Goal: Information Seeking & Learning: Learn about a topic

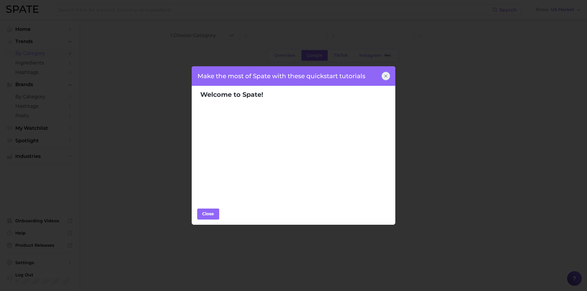
click at [282, 74] on div "Make the most of Spate with these quickstart tutorials" at bounding box center [293, 76] width 204 height 20
click at [387, 74] on icon at bounding box center [385, 76] width 5 height 5
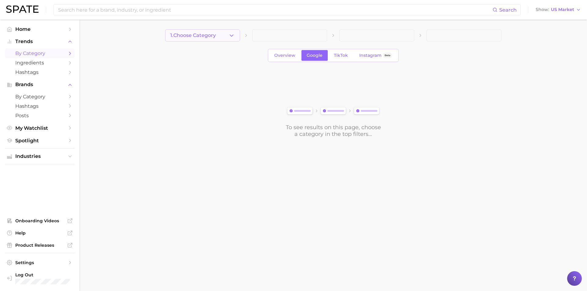
click at [240, 35] on button "1. Choose Category" at bounding box center [202, 35] width 75 height 12
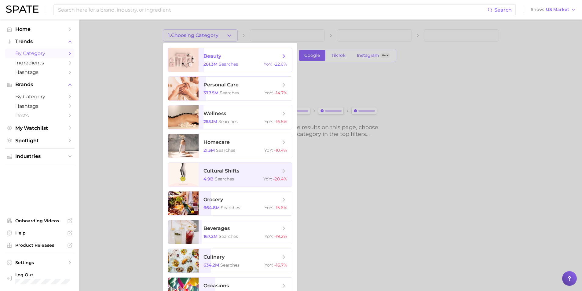
click at [243, 56] on span "beauty" at bounding box center [242, 56] width 77 height 7
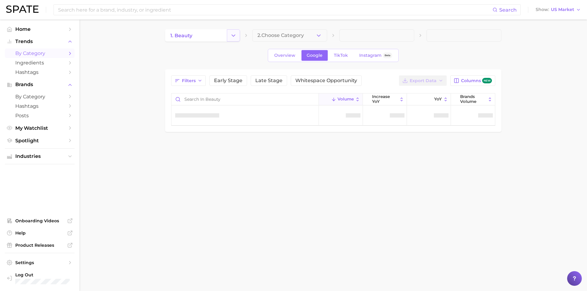
click at [227, 39] on button "Change Category" at bounding box center [233, 35] width 13 height 12
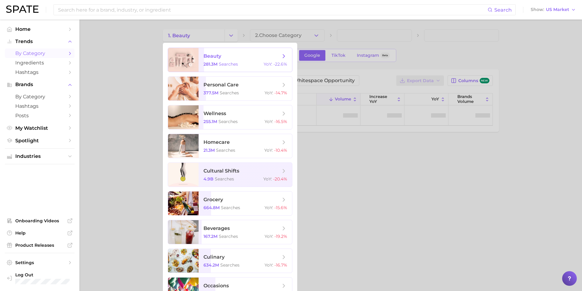
click at [233, 53] on span "beauty" at bounding box center [242, 56] width 77 height 7
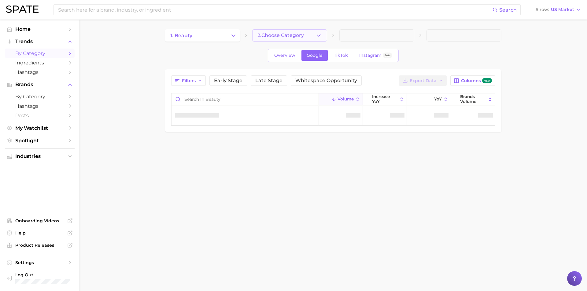
click at [285, 34] on span "2. Choose Category" at bounding box center [280, 36] width 46 height 6
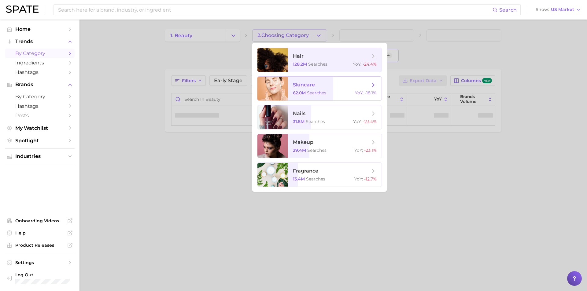
click at [319, 82] on span "skincare" at bounding box center [331, 85] width 77 height 7
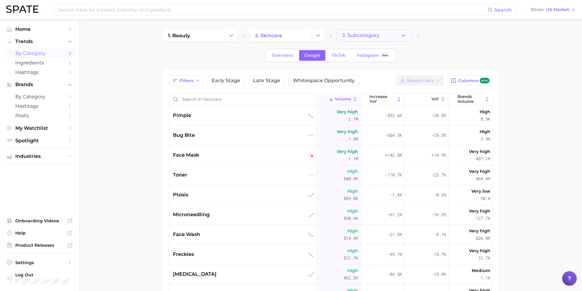
click at [412, 37] on button "3. Subcategory" at bounding box center [374, 35] width 75 height 12
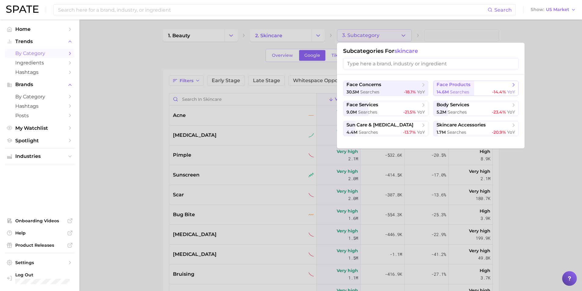
scroll to position [31, 0]
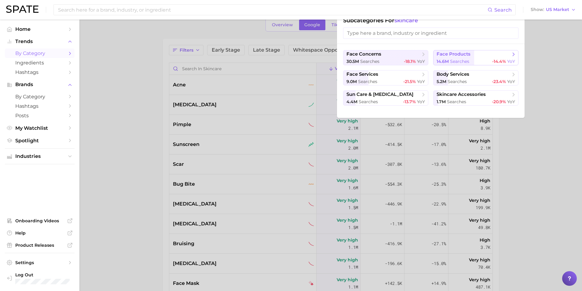
click at [467, 56] on span "face products" at bounding box center [454, 54] width 34 height 6
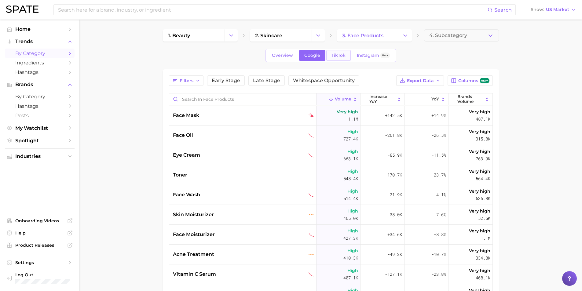
click at [342, 53] on span "TikTok" at bounding box center [339, 55] width 14 height 5
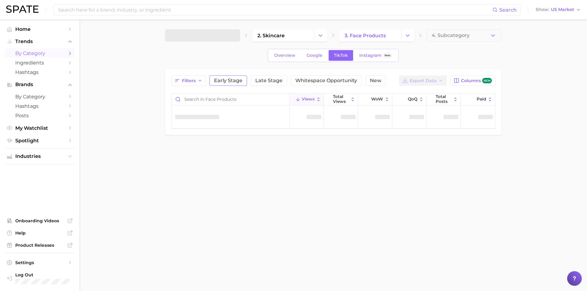
click at [233, 78] on span "Early Stage" at bounding box center [228, 80] width 28 height 5
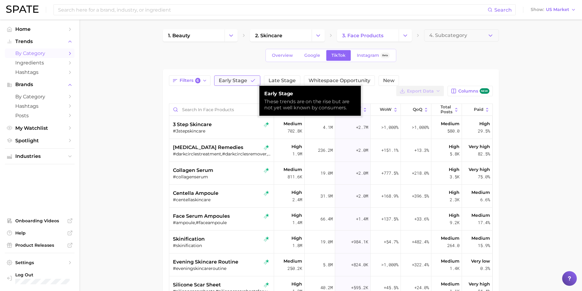
click at [232, 80] on span "Early Stage" at bounding box center [233, 80] width 28 height 5
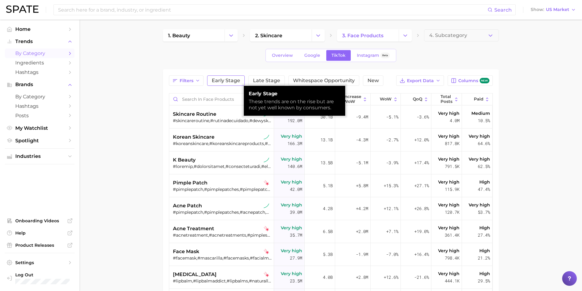
click at [235, 79] on span "Early Stage" at bounding box center [226, 80] width 28 height 5
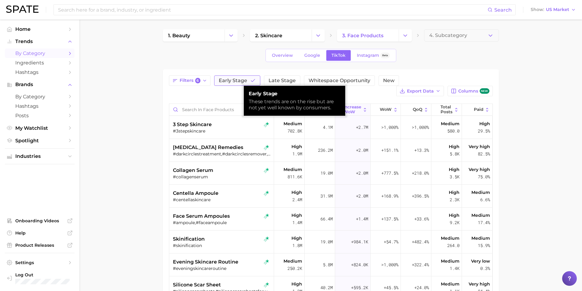
click at [235, 79] on span "Early Stage" at bounding box center [233, 80] width 28 height 5
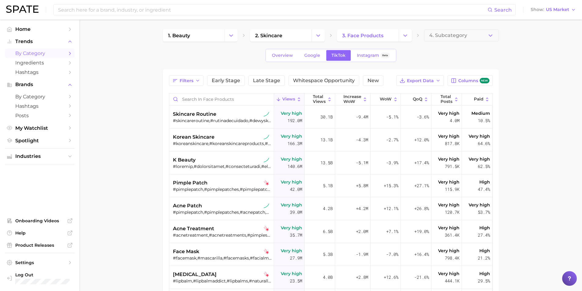
click at [284, 99] on span "Views" at bounding box center [288, 99] width 13 height 5
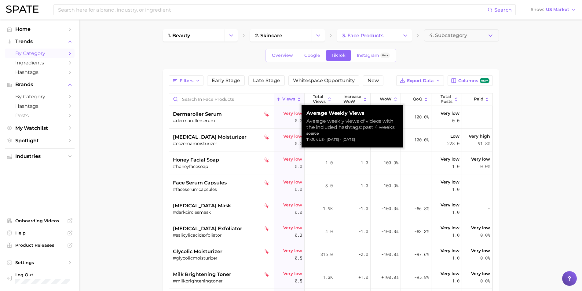
click at [284, 99] on span "Views" at bounding box center [288, 99] width 13 height 5
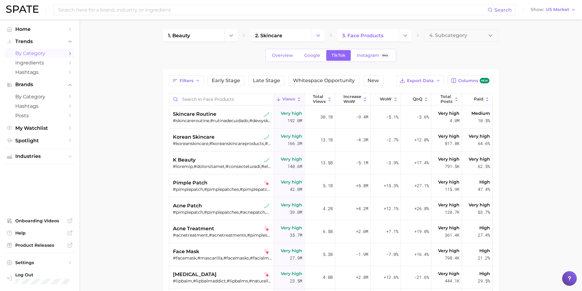
click at [196, 89] on div "Filters Early Stage Late Stage Whitespace Opportunity New Export Data Columns n…" at bounding box center [331, 229] width 324 height 309
click at [198, 82] on icon "button" at bounding box center [197, 80] width 5 height 5
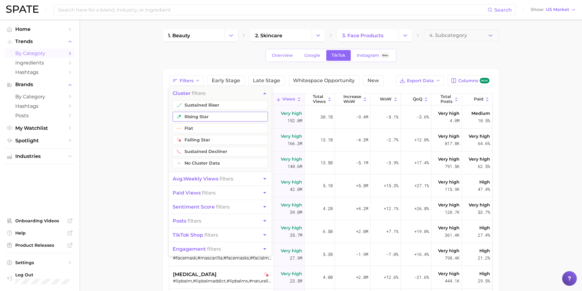
click at [231, 115] on button "rising star" at bounding box center [220, 117] width 95 height 10
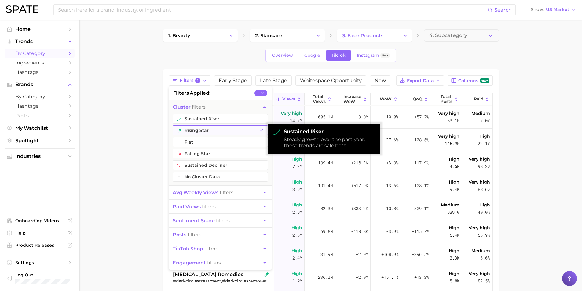
click at [242, 130] on button "rising star" at bounding box center [220, 131] width 95 height 10
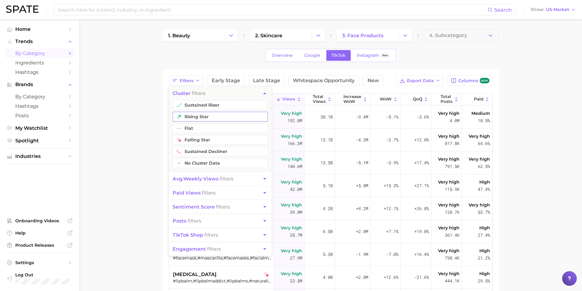
click at [246, 117] on button "rising star" at bounding box center [220, 117] width 95 height 10
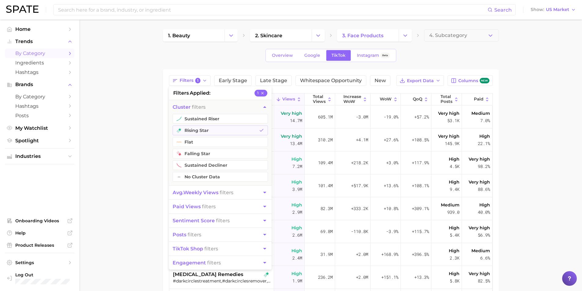
click at [138, 130] on main "1. beauty 2. skincare 3. face products 4. Subcategory Overview Google TikTok In…" at bounding box center [330, 221] width 503 height 402
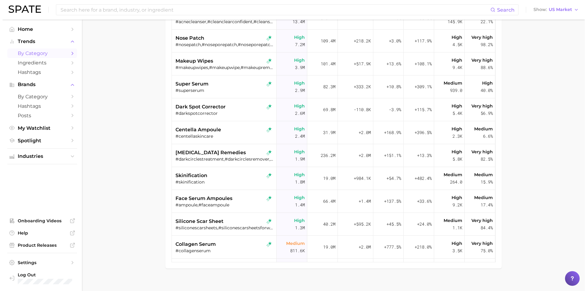
scroll to position [122, 0]
click at [208, 222] on span "silicone scar sheet" at bounding box center [197, 221] width 48 height 7
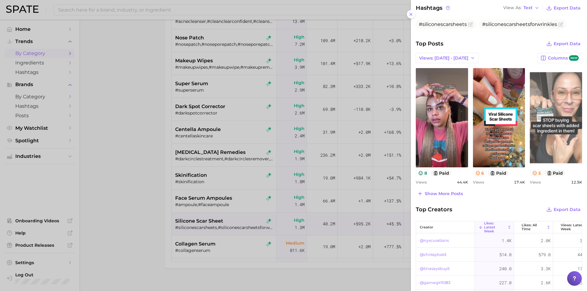
scroll to position [164, 0]
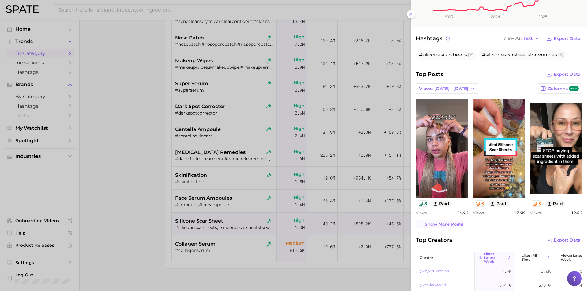
click at [439, 227] on span "Show more posts" at bounding box center [443, 224] width 38 height 5
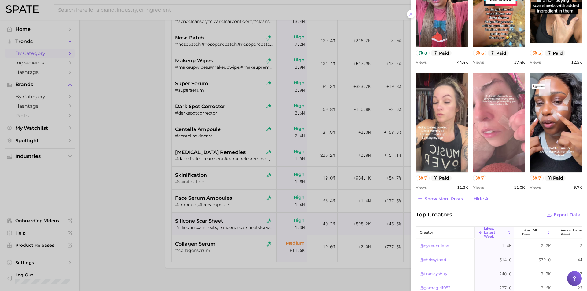
scroll to position [317, 0]
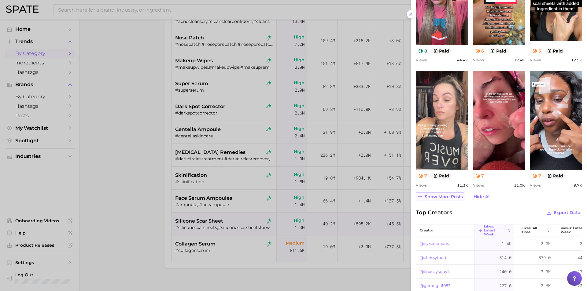
click at [437, 200] on span "Show more posts" at bounding box center [443, 196] width 38 height 5
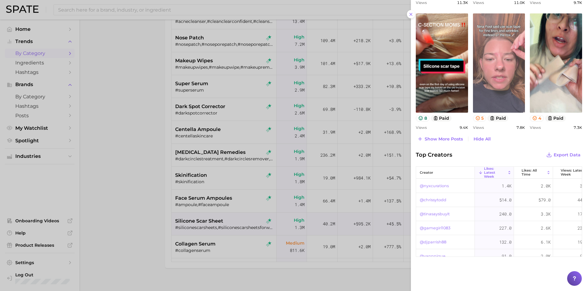
scroll to position [506, 0]
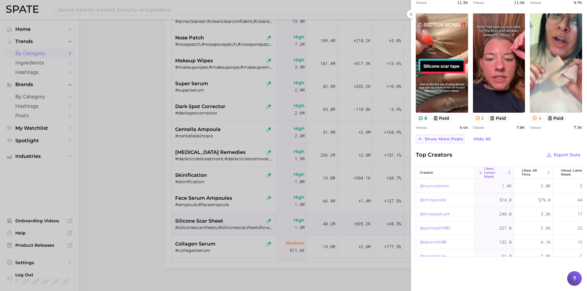
click at [452, 139] on span "Show more posts" at bounding box center [443, 139] width 38 height 5
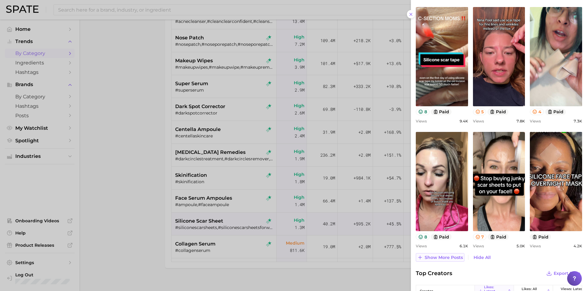
scroll to position [0, 0]
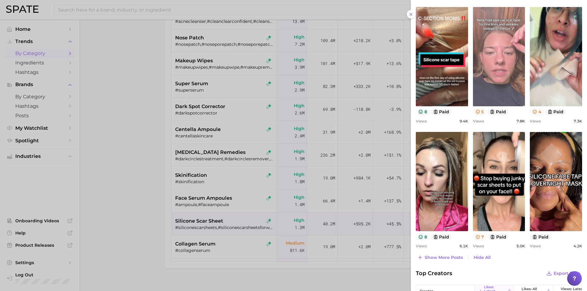
click at [503, 45] on link "view post on TikTok" at bounding box center [499, 56] width 52 height 99
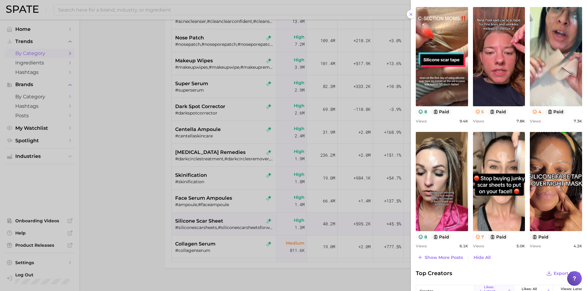
click at [90, 147] on div at bounding box center [293, 145] width 587 height 291
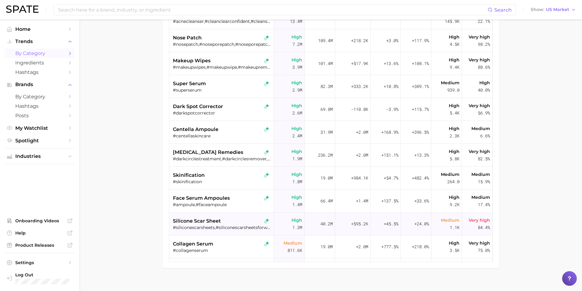
click at [259, 229] on div "#siliconescarsheets,#siliconescarsheetsforwrinkles" at bounding box center [222, 228] width 99 height 6
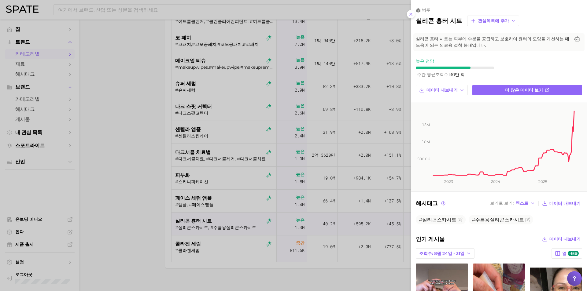
click at [154, 104] on div at bounding box center [293, 145] width 587 height 291
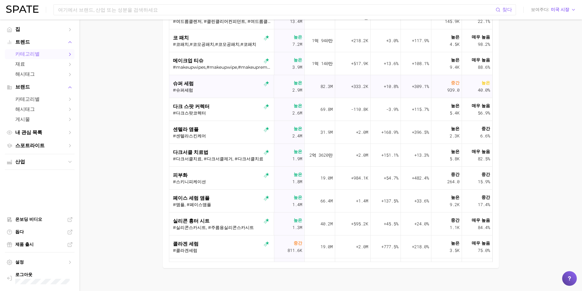
click at [190, 83] on font "슈퍼 세럼" at bounding box center [183, 84] width 21 height 6
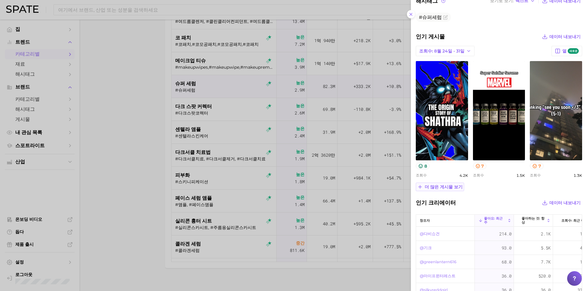
scroll to position [244, 0]
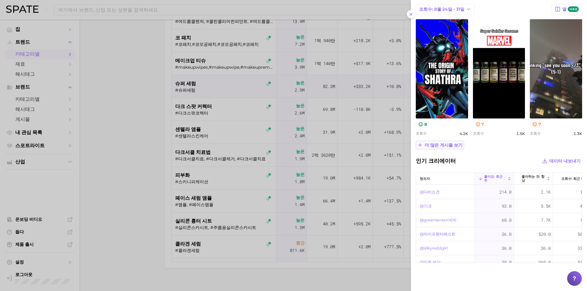
click at [455, 145] on font "더 많은 게시물 보기" at bounding box center [443, 145] width 38 height 6
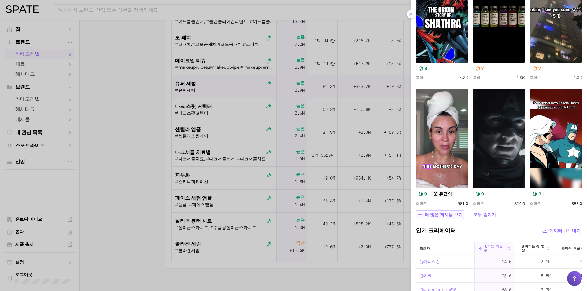
scroll to position [336, 0]
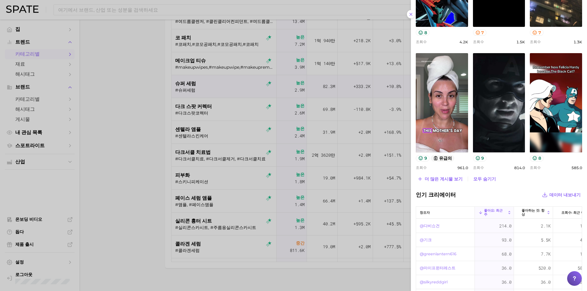
click at [190, 244] on div at bounding box center [293, 145] width 587 height 291
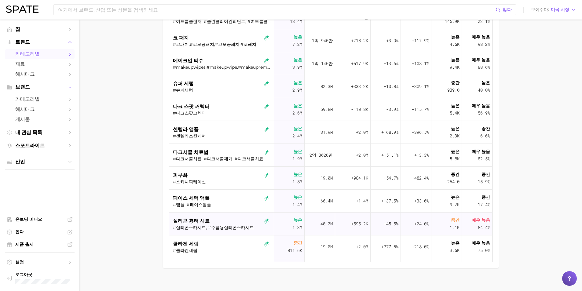
click at [195, 222] on font "실리콘 흉터 시트" at bounding box center [191, 221] width 37 height 6
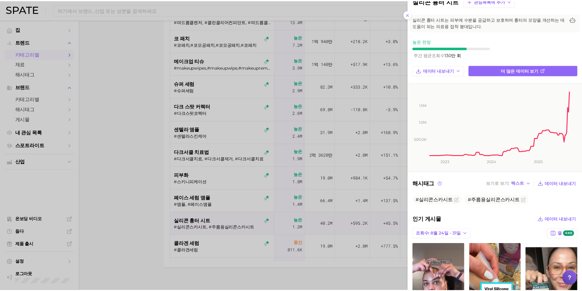
scroll to position [31, 0]
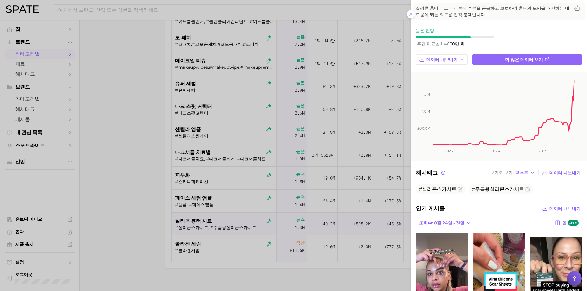
click at [179, 187] on div at bounding box center [293, 145] width 587 height 291
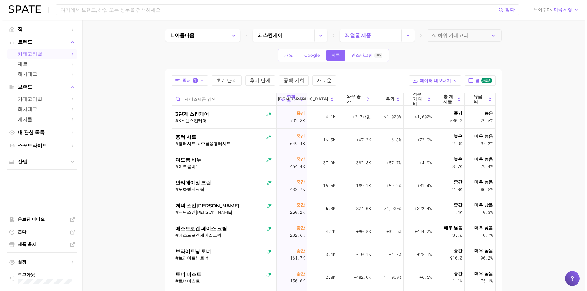
scroll to position [244, 0]
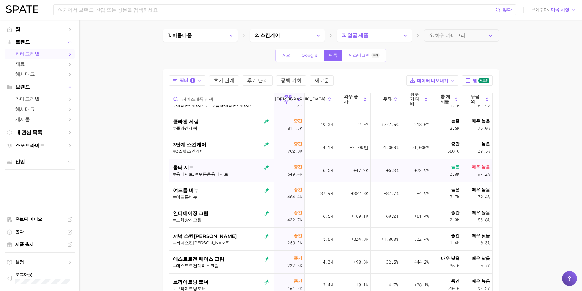
click at [186, 168] on font "흉터 시트" at bounding box center [183, 168] width 21 height 6
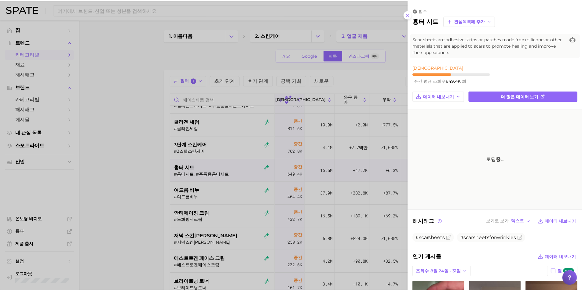
scroll to position [0, 0]
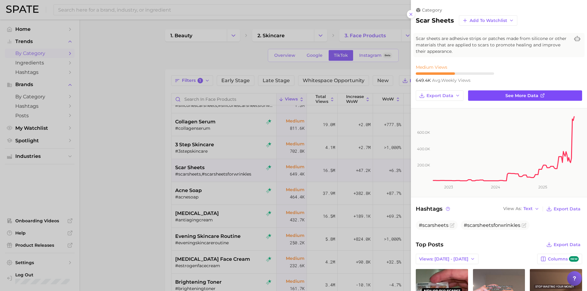
click at [540, 95] on icon at bounding box center [542, 95] width 5 height 5
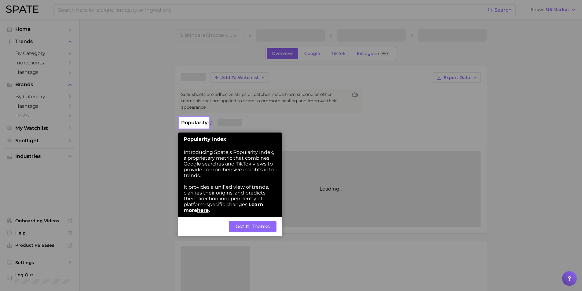
click at [251, 229] on button "Got It, Thanks" at bounding box center [253, 227] width 48 height 12
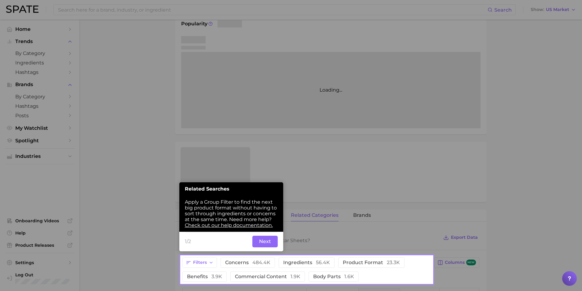
scroll to position [105, 0]
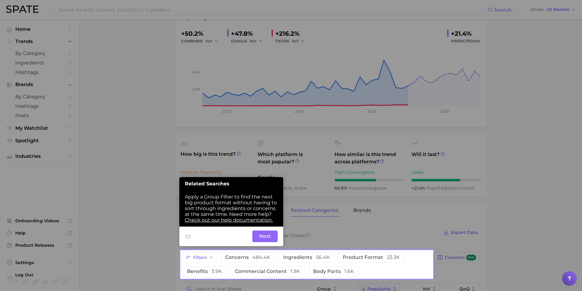
click at [261, 240] on button "Next" at bounding box center [264, 237] width 25 height 12
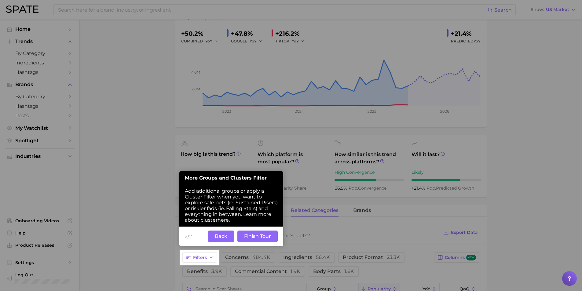
click at [261, 240] on button "Finish Tour" at bounding box center [257, 237] width 40 height 12
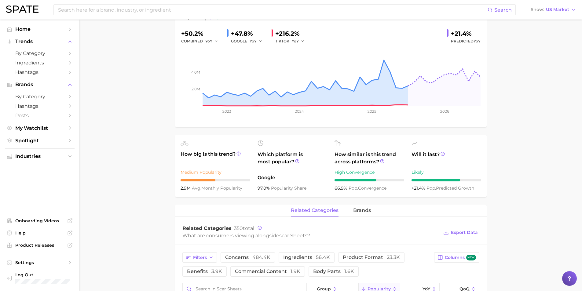
click at [145, 223] on main "1. skincare 2. face products 3. scar products 4. scar sheets Overview Google Ti…" at bounding box center [330, 263] width 503 height 698
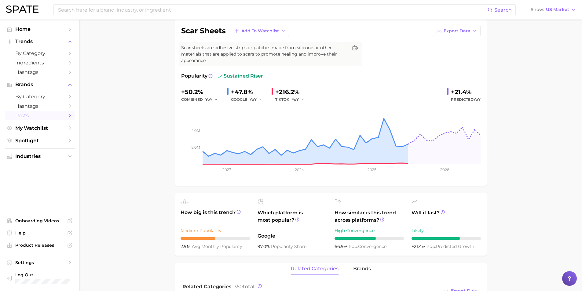
scroll to position [0, 0]
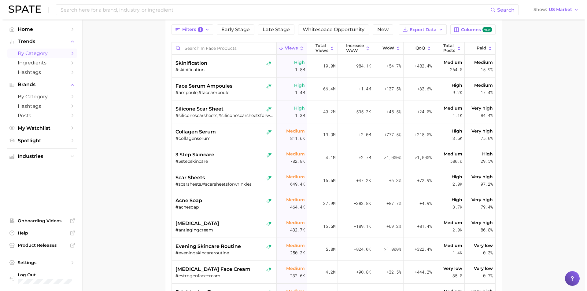
scroll to position [61, 0]
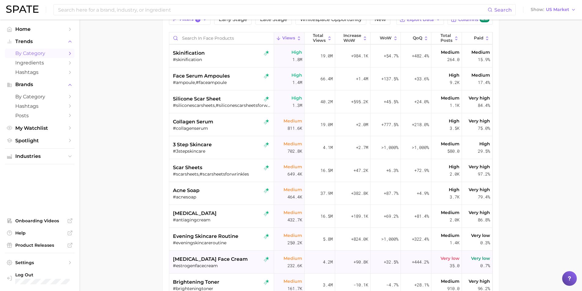
click at [198, 262] on span "[MEDICAL_DATA] face cream" at bounding box center [210, 259] width 75 height 7
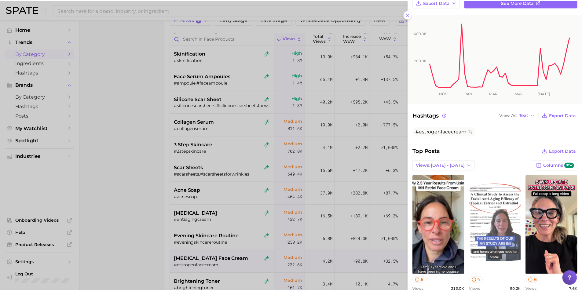
scroll to position [122, 0]
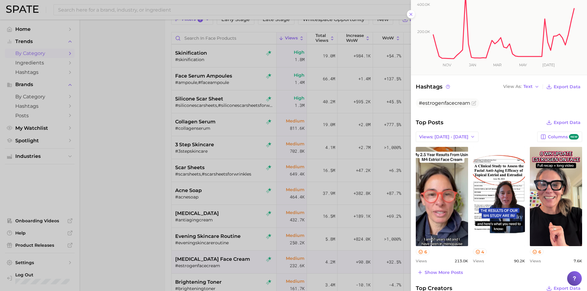
click at [115, 233] on div at bounding box center [293, 145] width 587 height 291
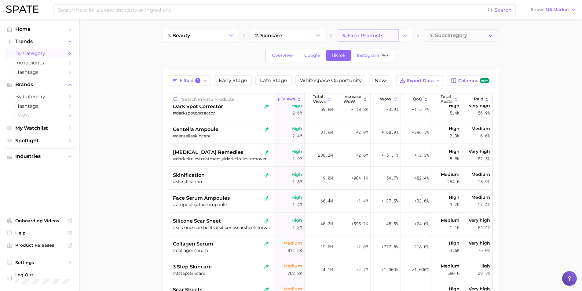
click at [355, 32] on link "3. face products" at bounding box center [368, 35] width 62 height 12
click at [404, 35] on polyline "Change Category" at bounding box center [405, 36] width 3 height 2
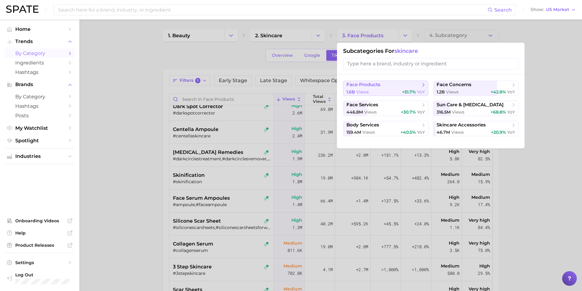
click at [406, 92] on span "+51.7%" at bounding box center [409, 92] width 14 height 6
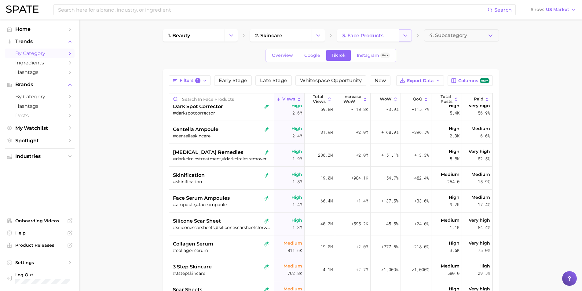
click at [406, 33] on icon "Change Category" at bounding box center [405, 35] width 6 height 6
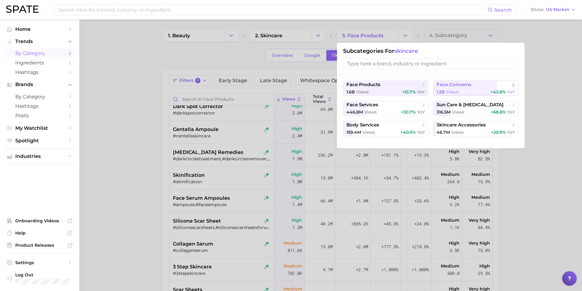
click at [449, 87] on span "face concerns" at bounding box center [454, 85] width 35 height 6
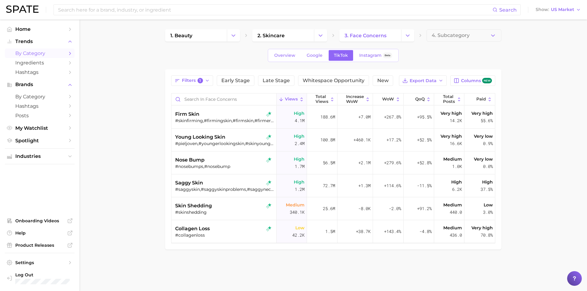
click at [185, 73] on div "Filters 1 Early Stage Late Stage Whitespace Opportunity New Export Data Columns…" at bounding box center [333, 159] width 336 height 180
click at [189, 77] on button "Filters 1" at bounding box center [192, 80] width 42 height 10
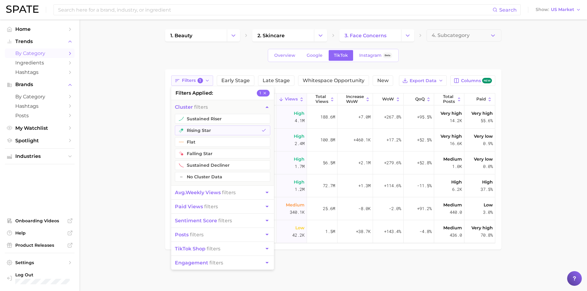
click at [189, 77] on button "Filters 1" at bounding box center [192, 80] width 42 height 10
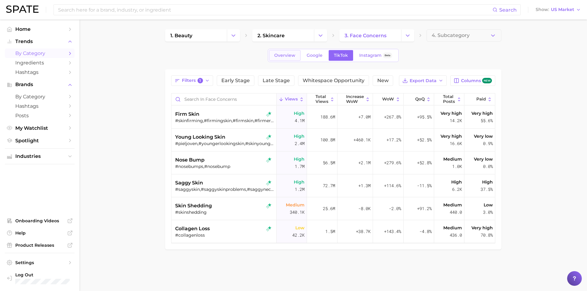
click at [286, 52] on link "Overview" at bounding box center [284, 55] width 31 height 11
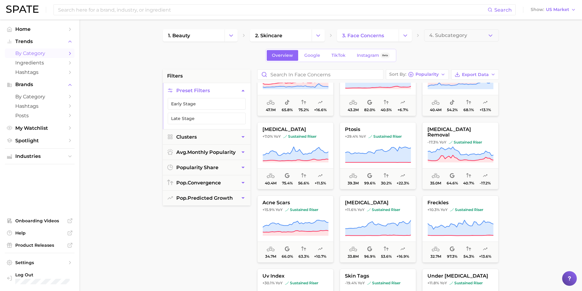
scroll to position [397, 0]
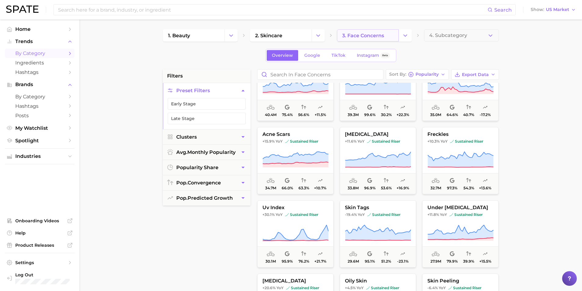
click at [391, 36] on link "3. face concerns" at bounding box center [368, 35] width 62 height 12
click at [395, 39] on link "3. face concerns" at bounding box center [368, 35] width 62 height 12
click at [403, 35] on icon "Change Category" at bounding box center [405, 35] width 6 height 6
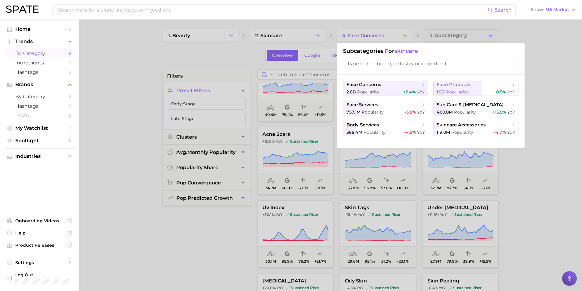
click at [470, 89] on div "1.5b Popularity +8.5% YoY" at bounding box center [476, 92] width 79 height 6
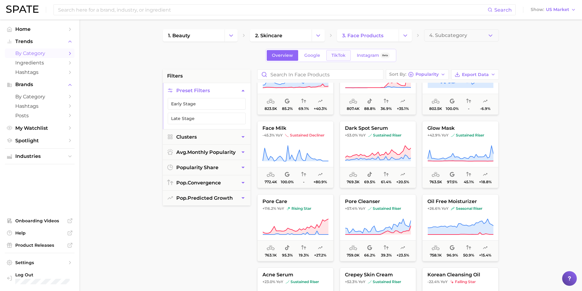
click at [337, 56] on span "TikTok" at bounding box center [339, 55] width 14 height 5
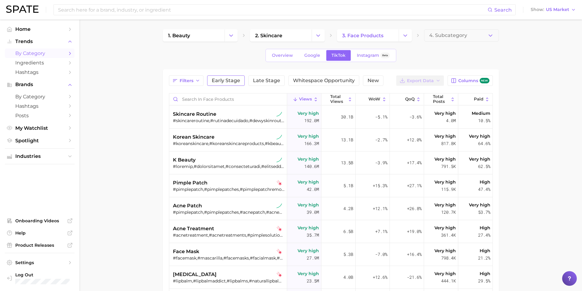
click at [228, 80] on span "Early Stage" at bounding box center [226, 80] width 28 height 5
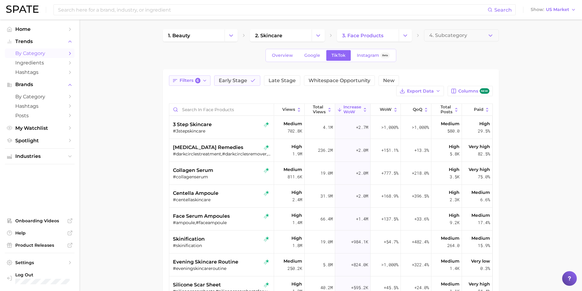
click at [203, 85] on button "Filters 6" at bounding box center [190, 80] width 42 height 10
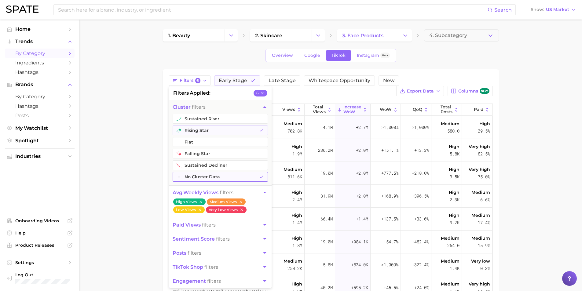
click at [254, 176] on button "– No Cluster Data" at bounding box center [220, 177] width 95 height 10
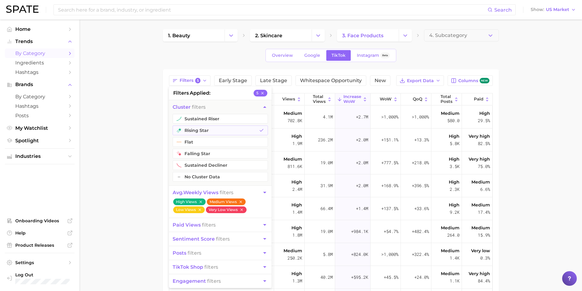
click at [242, 201] on icon "button" at bounding box center [241, 202] width 4 height 4
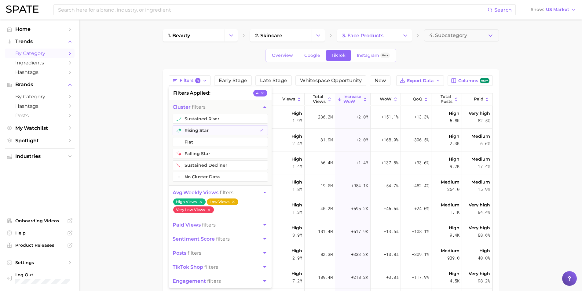
click at [233, 202] on icon "button" at bounding box center [233, 202] width 2 height 2
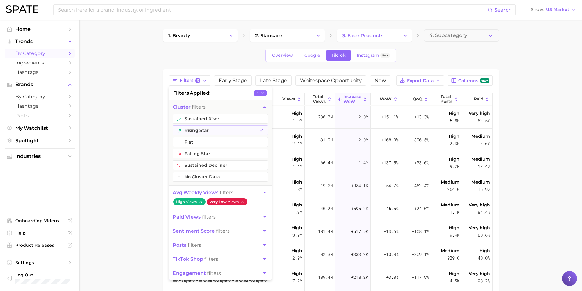
click at [244, 203] on icon "button" at bounding box center [242, 202] width 4 height 4
click at [102, 177] on main "1. beauty 2. skincare 3. face products 4. Subcategory Overview Google TikTok In…" at bounding box center [330, 184] width 503 height 329
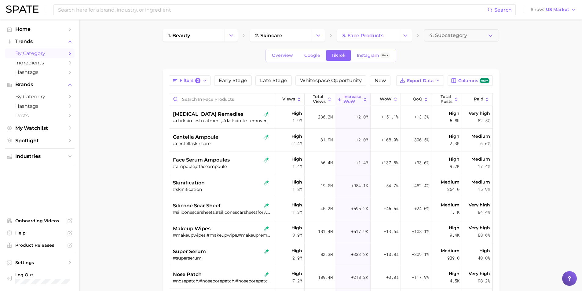
drag, startPoint x: 228, startPoint y: 206, endPoint x: 166, endPoint y: 204, distance: 61.4
click at [166, 204] on div "Filters 2 Early Stage Late Stage Whitespace Opportunity New Export Data Columns…" at bounding box center [331, 193] width 336 height 249
click at [182, 202] on div "silicone scar sheet #siliconescarsheets,#siliconescarsheetsforwrinkles" at bounding box center [222, 208] width 99 height 23
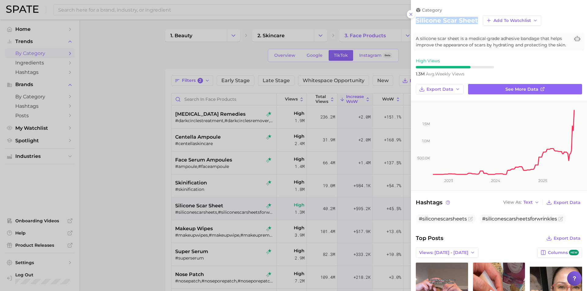
drag, startPoint x: 478, startPoint y: 20, endPoint x: 416, endPoint y: 22, distance: 62.4
click at [416, 22] on div "silicone scar sheet Add to Watchlist" at bounding box center [499, 20] width 166 height 10
copy h2 "silicone scar sheet"
click at [409, 11] on button at bounding box center [411, 14] width 8 height 8
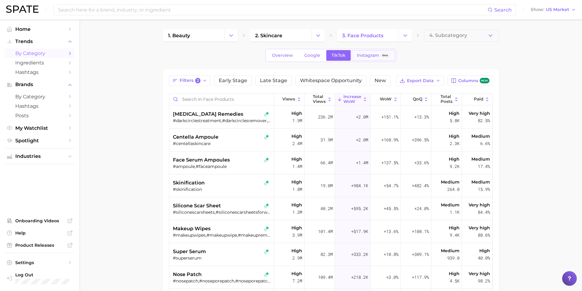
click at [369, 56] on span "Instagram" at bounding box center [368, 55] width 22 height 5
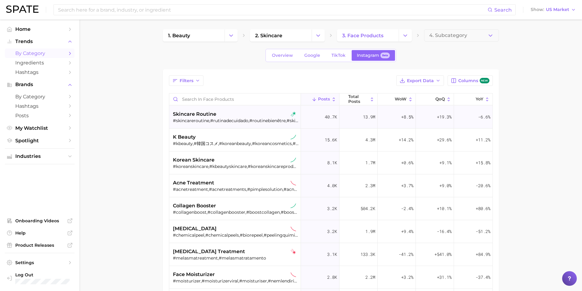
click at [192, 107] on div "skincare routine #skincareroutine,#rutinadecuidado,#routinebienêtre,#skincareru…" at bounding box center [236, 117] width 126 height 23
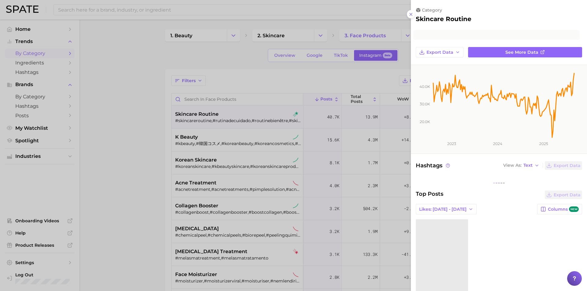
click at [199, 81] on div at bounding box center [293, 145] width 587 height 291
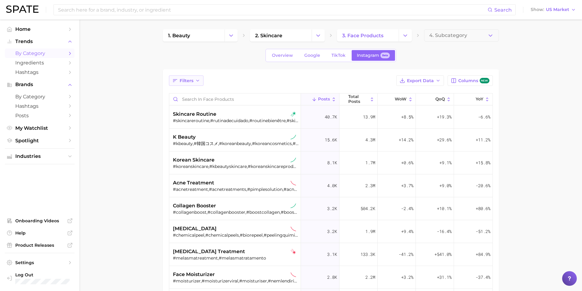
click at [202, 79] on button "Filters" at bounding box center [186, 80] width 35 height 10
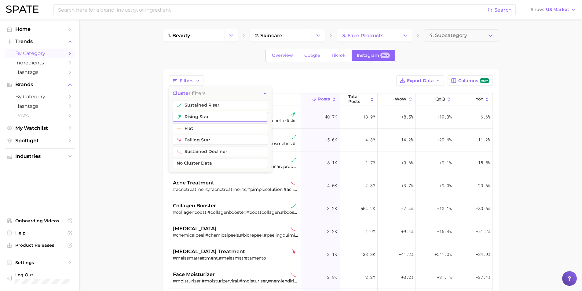
click at [209, 114] on button "rising star" at bounding box center [220, 117] width 95 height 10
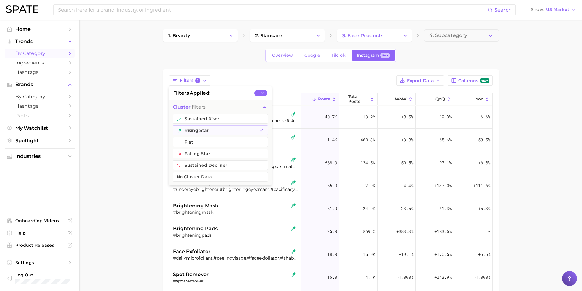
click at [267, 107] on icon "button" at bounding box center [265, 107] width 6 height 6
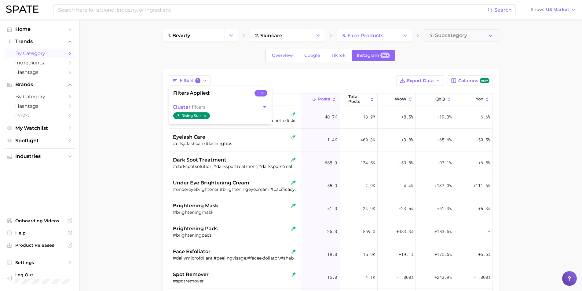
click at [314, 88] on div "Filters 1 filters applied 1 cluster filters rising star Export Data Columns new…" at bounding box center [331, 229] width 324 height 309
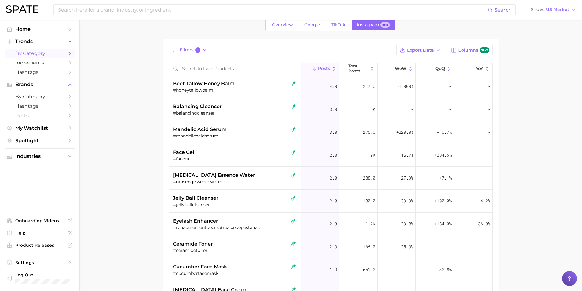
scroll to position [397, 0]
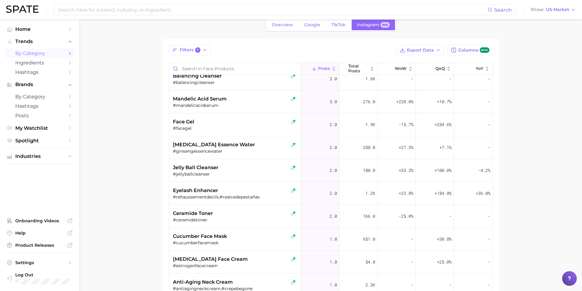
click at [117, 141] on main "1. beauty 2. skincare 3. face products 4. Subcategory Overview Google TikTok In…" at bounding box center [330, 190] width 503 height 402
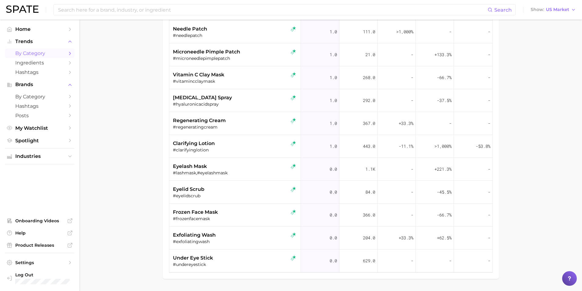
scroll to position [122, 0]
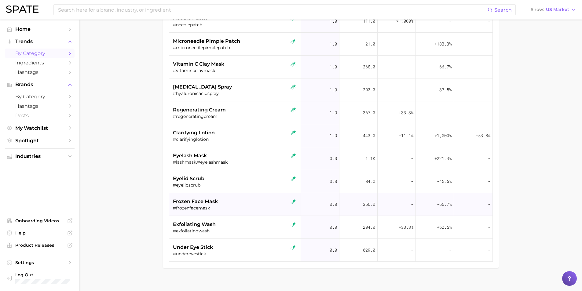
click at [213, 204] on span "frozen face mask" at bounding box center [195, 201] width 45 height 7
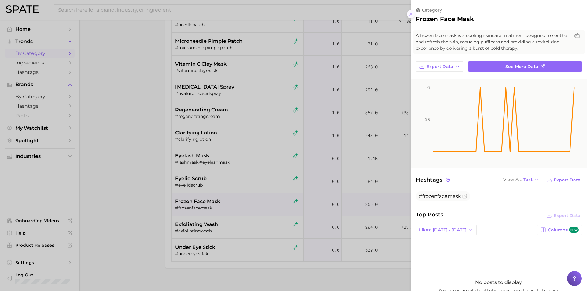
click at [410, 13] on line at bounding box center [410, 14] width 2 height 2
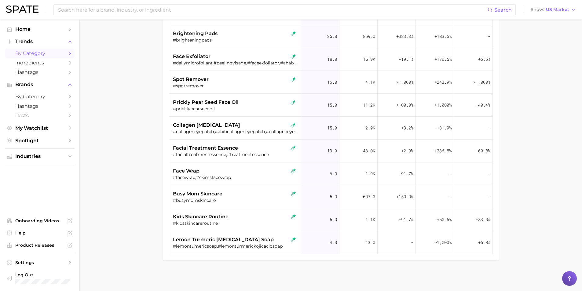
scroll to position [0, 0]
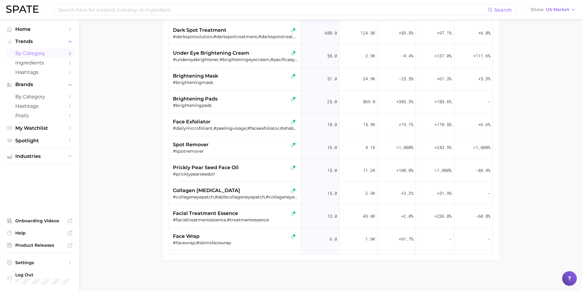
click at [453, 264] on main "1. beauty 2. skincare 3. face products 4. Subcategory Overview Google TikTok In…" at bounding box center [330, 91] width 503 height 402
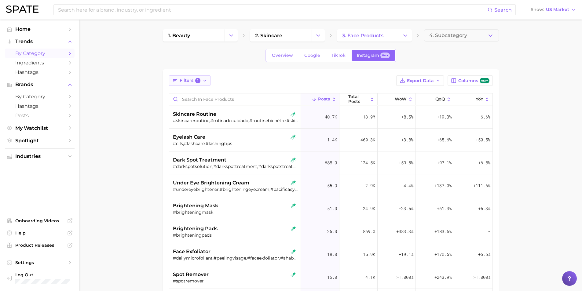
click at [197, 80] on span "1" at bounding box center [198, 81] width 6 height 6
click at [205, 116] on icon "button" at bounding box center [205, 116] width 2 height 2
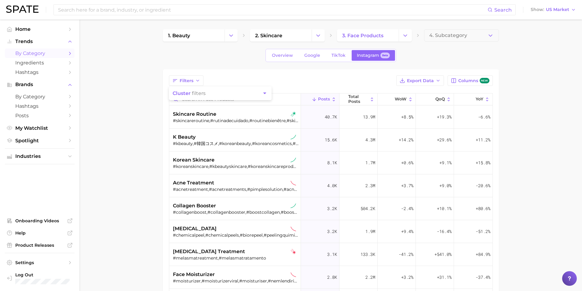
click at [232, 81] on div "Filters cluster filters Export Data Columns new" at bounding box center [331, 80] width 324 height 10
click at [314, 36] on button "Change Category" at bounding box center [318, 35] width 13 height 12
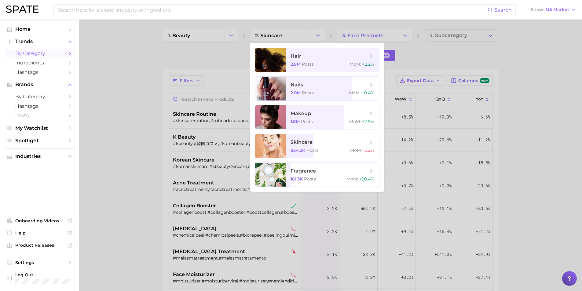
click at [544, 263] on div at bounding box center [291, 145] width 582 height 291
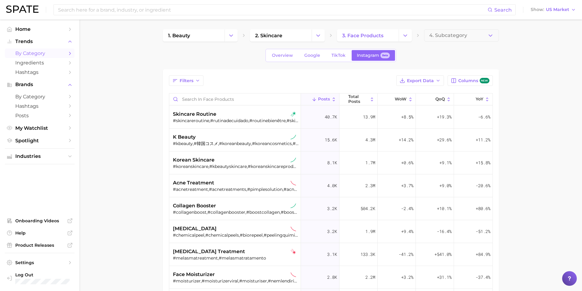
click at [108, 184] on main "1. beauty 2. skincare 3. face products 4. Subcategory Overview Google TikTok In…" at bounding box center [330, 221] width 503 height 402
click at [61, 64] on span "Ingredients" at bounding box center [39, 63] width 49 height 6
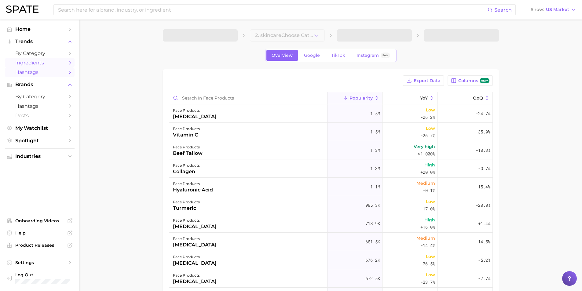
click at [69, 75] on link "Hashtags" at bounding box center [40, 72] width 70 height 9
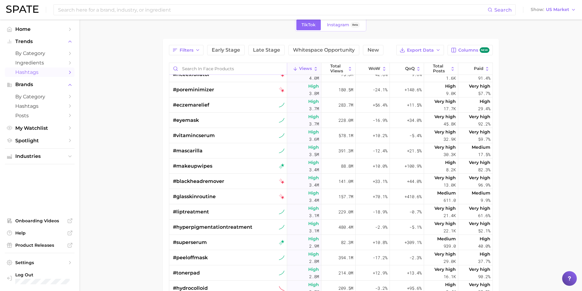
scroll to position [825, 0]
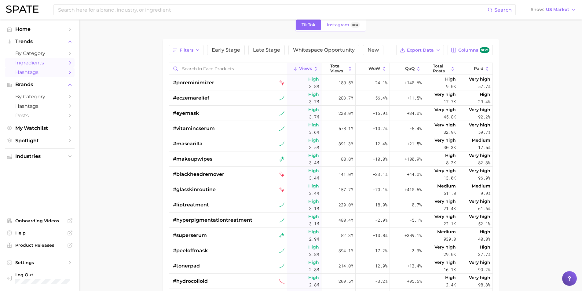
click at [35, 64] on span "Ingredients" at bounding box center [39, 63] width 49 height 6
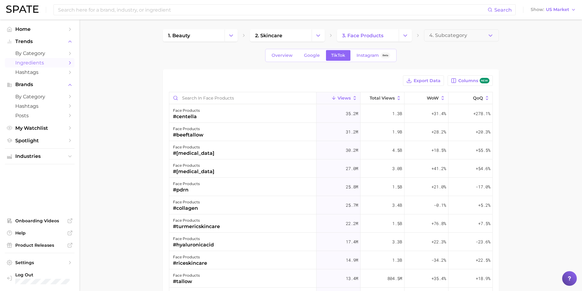
click at [345, 98] on span "Views" at bounding box center [344, 98] width 13 height 5
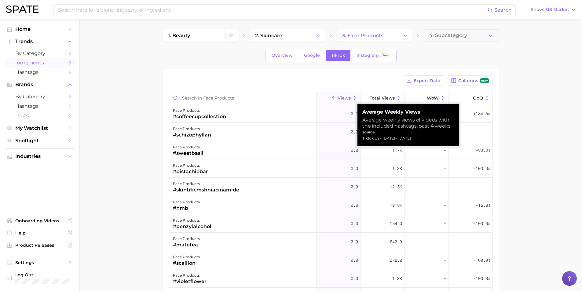
click at [342, 97] on span "Views" at bounding box center [344, 98] width 13 height 5
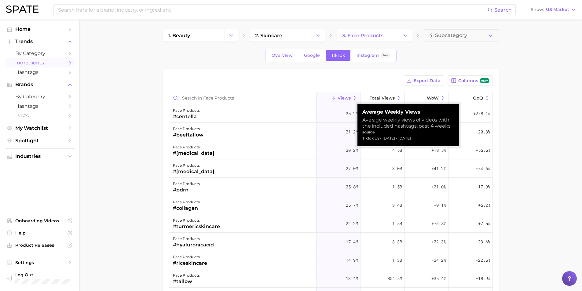
click at [273, 84] on div "Export Data Columns new" at bounding box center [331, 80] width 324 height 10
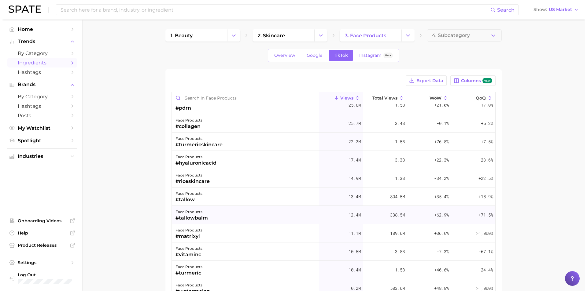
scroll to position [61, 0]
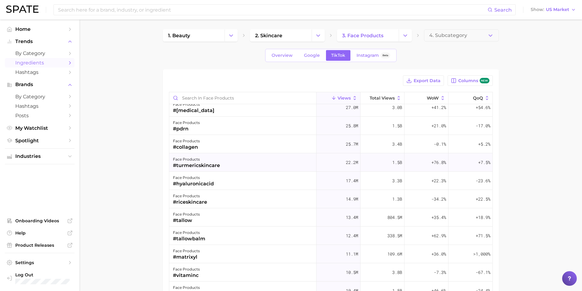
click at [196, 164] on div "#turmericskincare" at bounding box center [196, 165] width 47 height 7
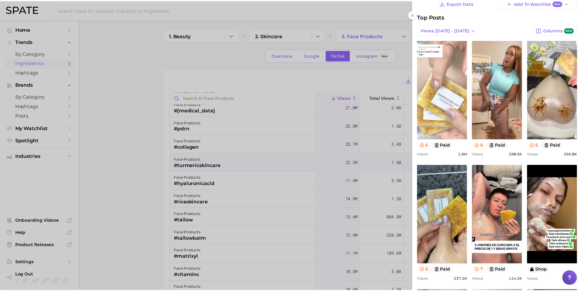
scroll to position [0, 0]
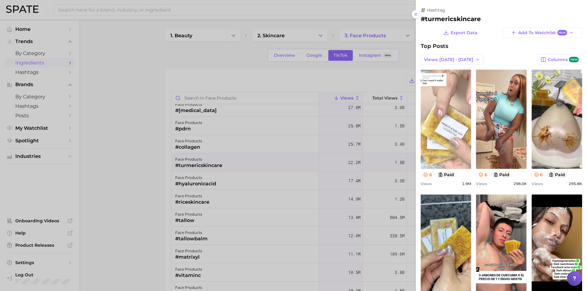
click at [456, 108] on link "view post on TikTok" at bounding box center [445, 119] width 50 height 99
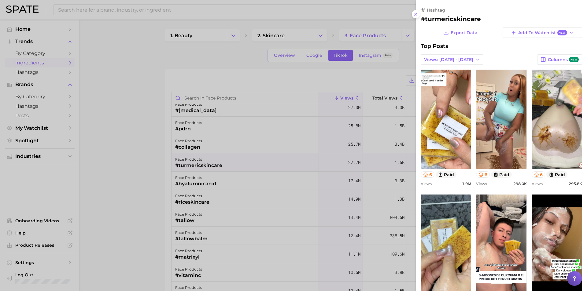
click at [108, 108] on div at bounding box center [293, 145] width 587 height 291
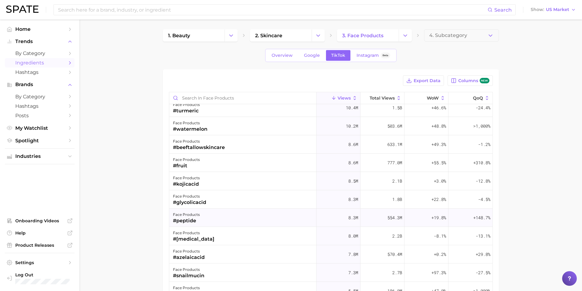
scroll to position [244, 0]
click at [144, 146] on main "1. beauty 2. skincare 3. face products 4. Subcategory Overview Google TikTok In…" at bounding box center [330, 220] width 503 height 400
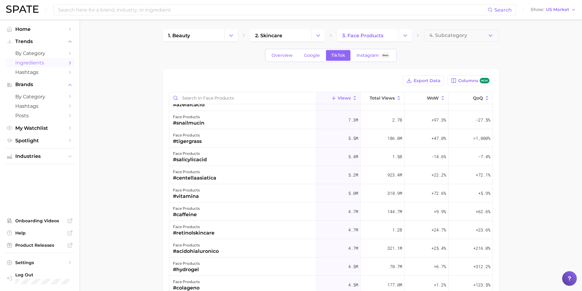
scroll to position [397, 0]
click at [541, 263] on main "1. beauty 2. skincare 3. face products 4. Subcategory Overview Google TikTok In…" at bounding box center [330, 220] width 503 height 400
click at [573, 173] on main "1. beauty 2. skincare 3. face products 4. Subcategory Overview Google TikTok In…" at bounding box center [330, 220] width 503 height 400
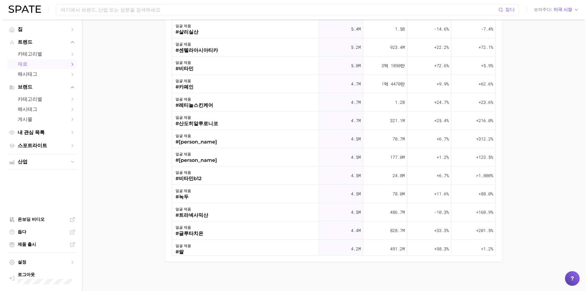
scroll to position [129, 0]
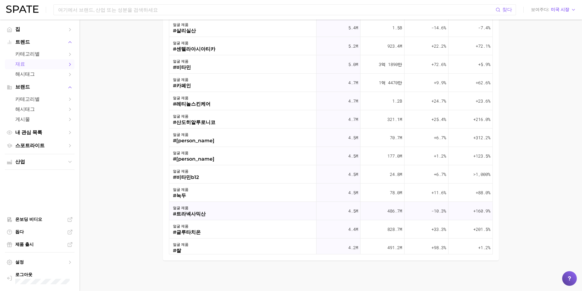
click at [205, 212] on font "#트라넥사믹산" at bounding box center [189, 214] width 33 height 6
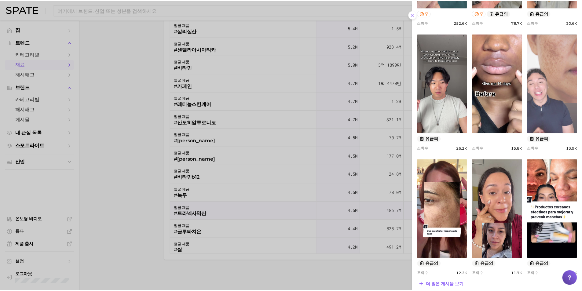
scroll to position [169, 0]
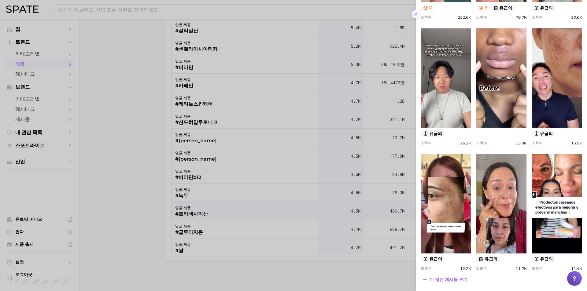
click at [414, 16] on line at bounding box center [415, 14] width 2 height 2
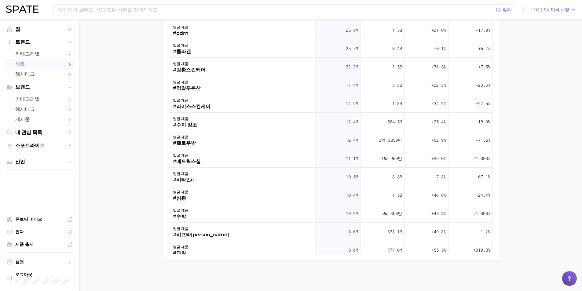
scroll to position [0, 0]
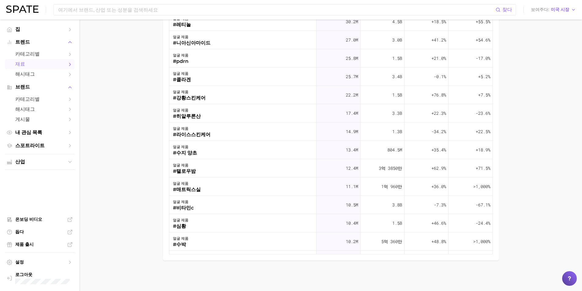
click at [134, 165] on main "1. 아름다움 2. 스킨케어 3. 얼굴 제품 4. 하위 카테고리 개요 Google 틱톡 인스타그램 베타 데이터 내보내기 열 새로운 조회수 총 …" at bounding box center [330, 91] width 503 height 400
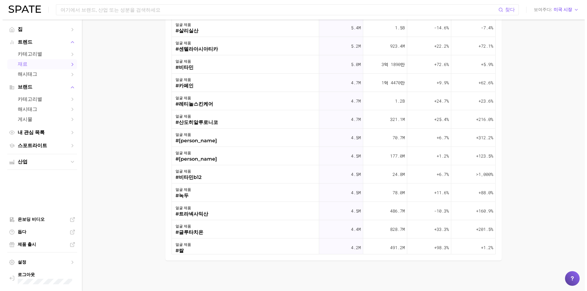
scroll to position [489, 0]
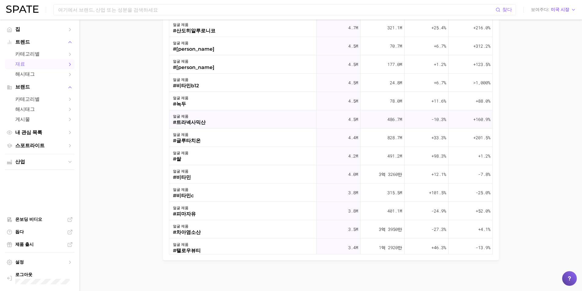
click at [200, 122] on font "#트라넥사믹산" at bounding box center [189, 122] width 33 height 6
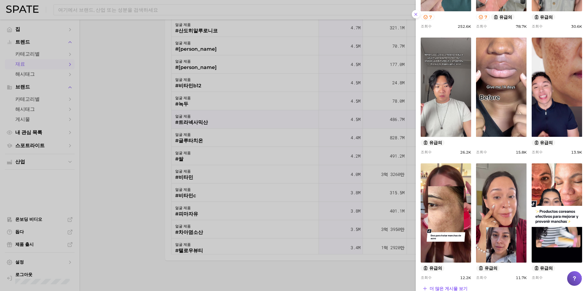
scroll to position [169, 0]
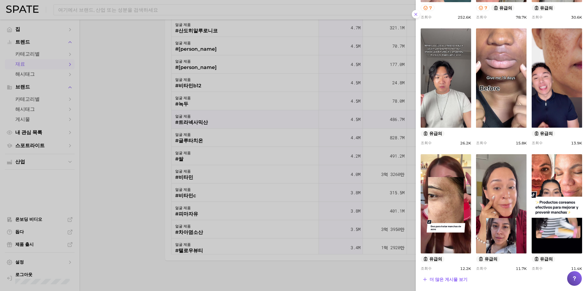
click at [534, 279] on div "더 많은 게시물 보기" at bounding box center [500, 279] width 161 height 9
click at [258, 259] on div at bounding box center [293, 145] width 587 height 291
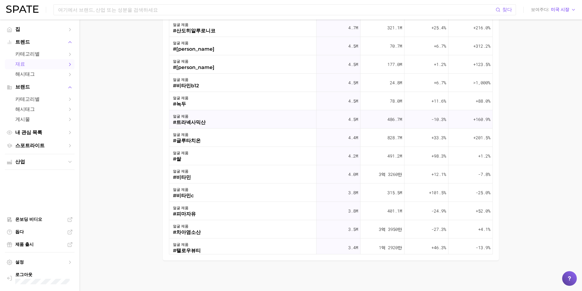
click at [195, 122] on font "#트라넥사믹산" at bounding box center [189, 122] width 33 height 6
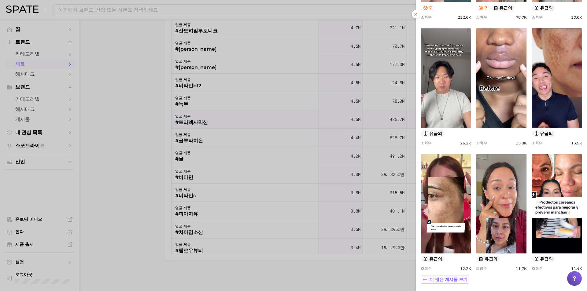
click at [458, 280] on font "더 많은 게시물 보기" at bounding box center [448, 280] width 38 height 6
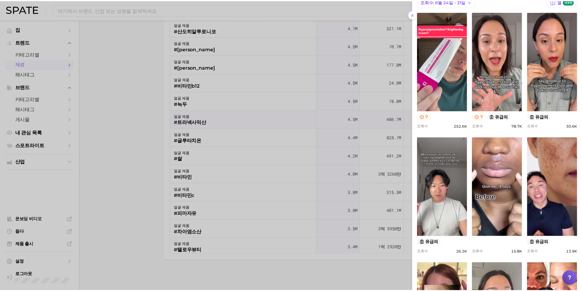
scroll to position [0, 0]
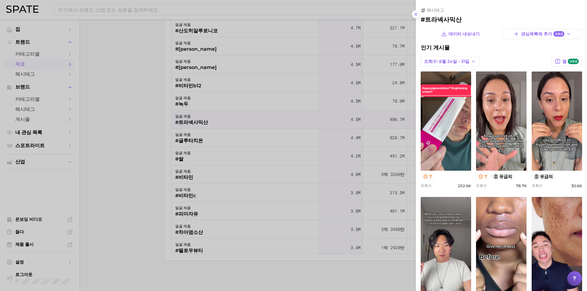
click at [413, 12] on icon at bounding box center [415, 14] width 5 height 5
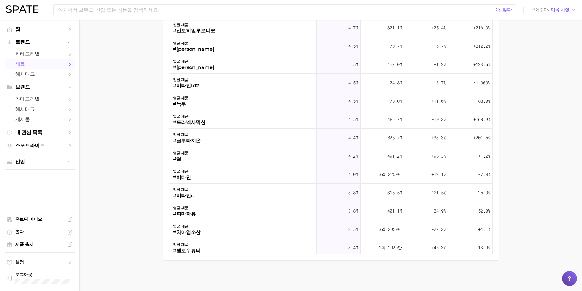
click at [138, 112] on main "1. 아름다움 2. 스킨케어 3. 얼굴 제품 4. 하위 카테고리 개요 Google 틱톡 인스타그램 베타 데이터 내보내기 열 새로운 조회수 총 …" at bounding box center [330, 91] width 503 height 400
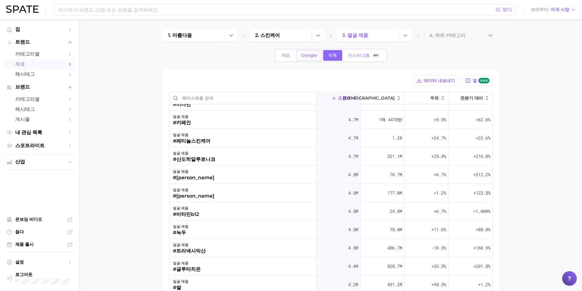
click at [309, 57] on font "Google" at bounding box center [309, 56] width 16 height 6
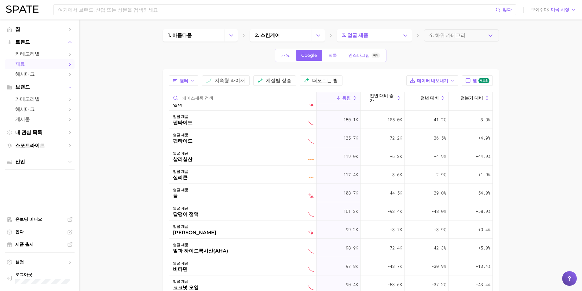
click at [122, 246] on main "1. 아름다움 2. 스킨케어 3. 얼굴 제품 4. 하위 카테고리 개요 Google 틱톡 인스타그램 베타 필터 지속형 라이저 계절별 상승 떠오르…" at bounding box center [330, 220] width 503 height 400
click at [334, 58] on link "틱톡" at bounding box center [332, 55] width 19 height 11
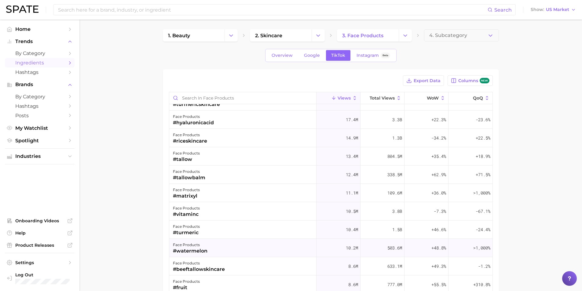
click at [204, 256] on div "face products #watermelon" at bounding box center [242, 248] width 147 height 18
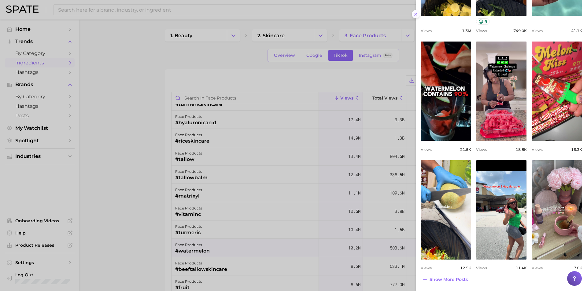
click at [413, 15] on icon at bounding box center [415, 14] width 5 height 5
